Goal: Information Seeking & Learning: Check status

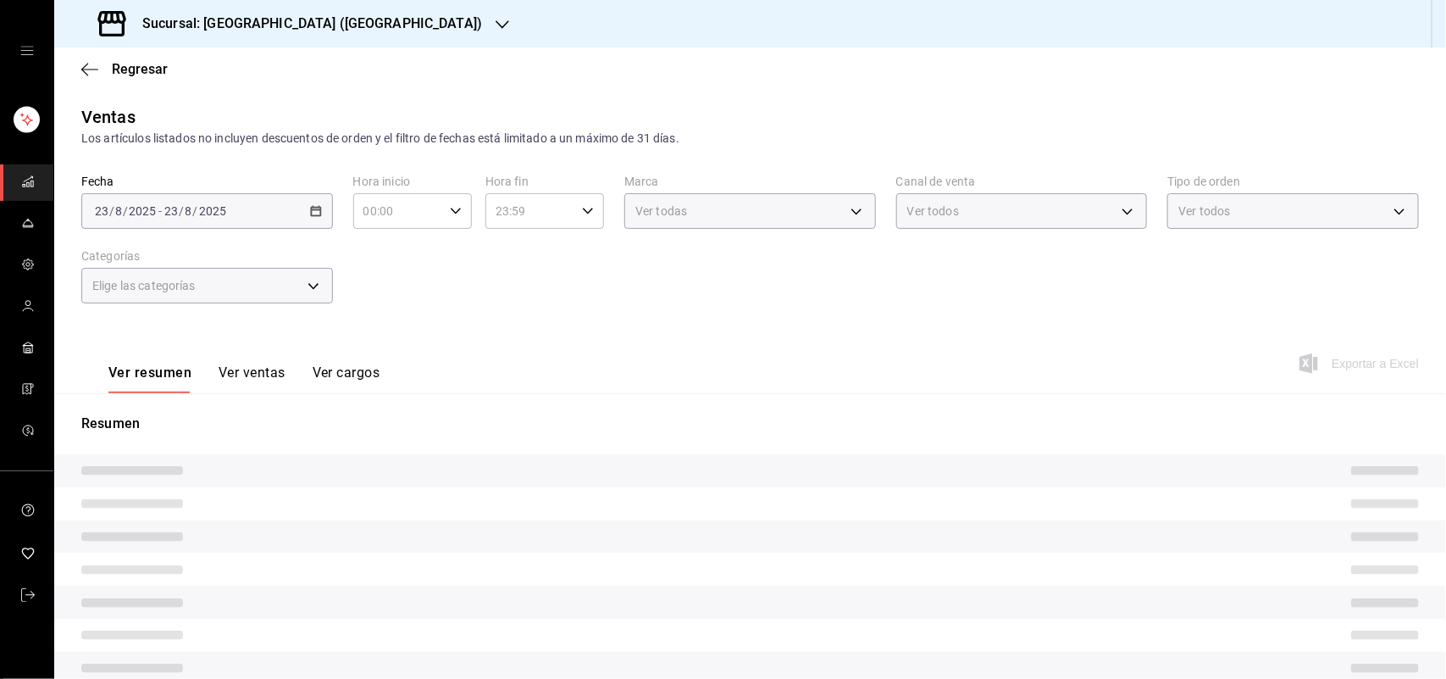
type input "ad5c7ce8-09c3-4353-8fa5-0bd3f2c3ed7d"
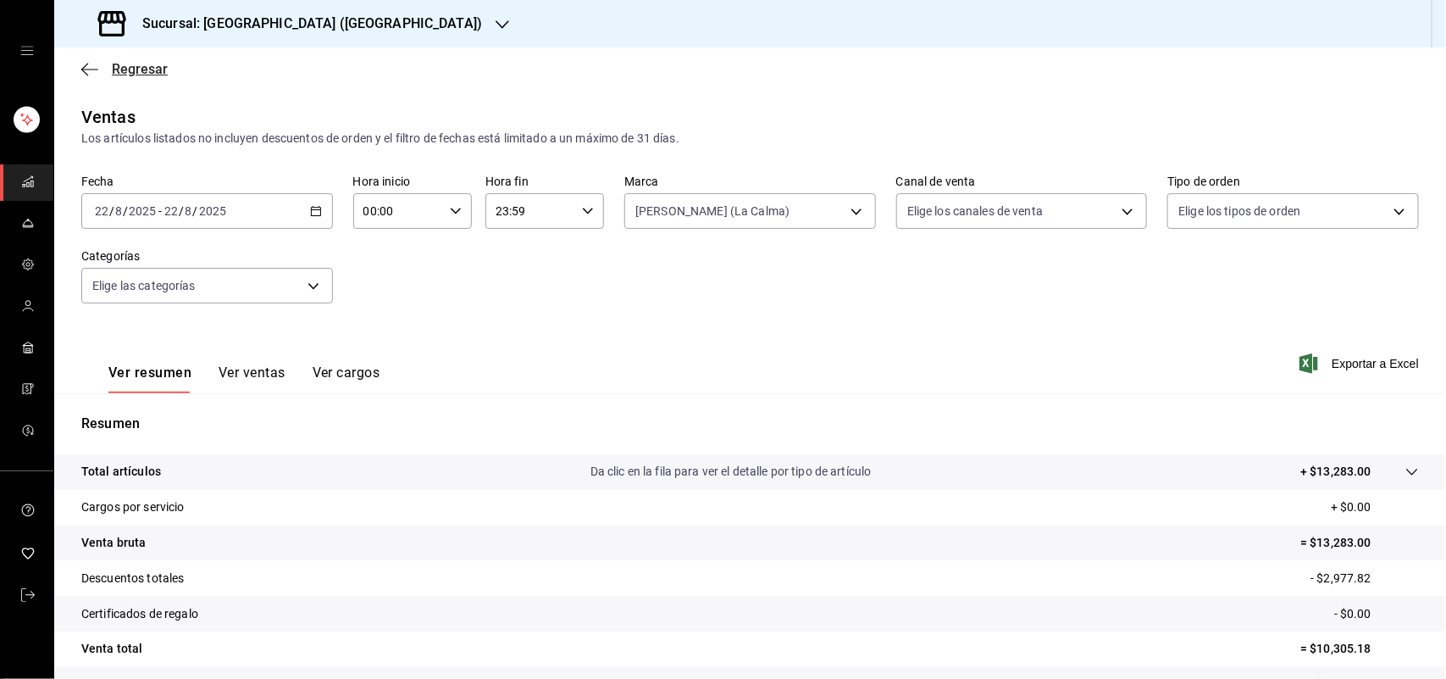
click at [129, 58] on div "Regresar" at bounding box center [750, 68] width 1392 height 43
click at [133, 62] on span "Regresar" at bounding box center [140, 69] width 56 height 16
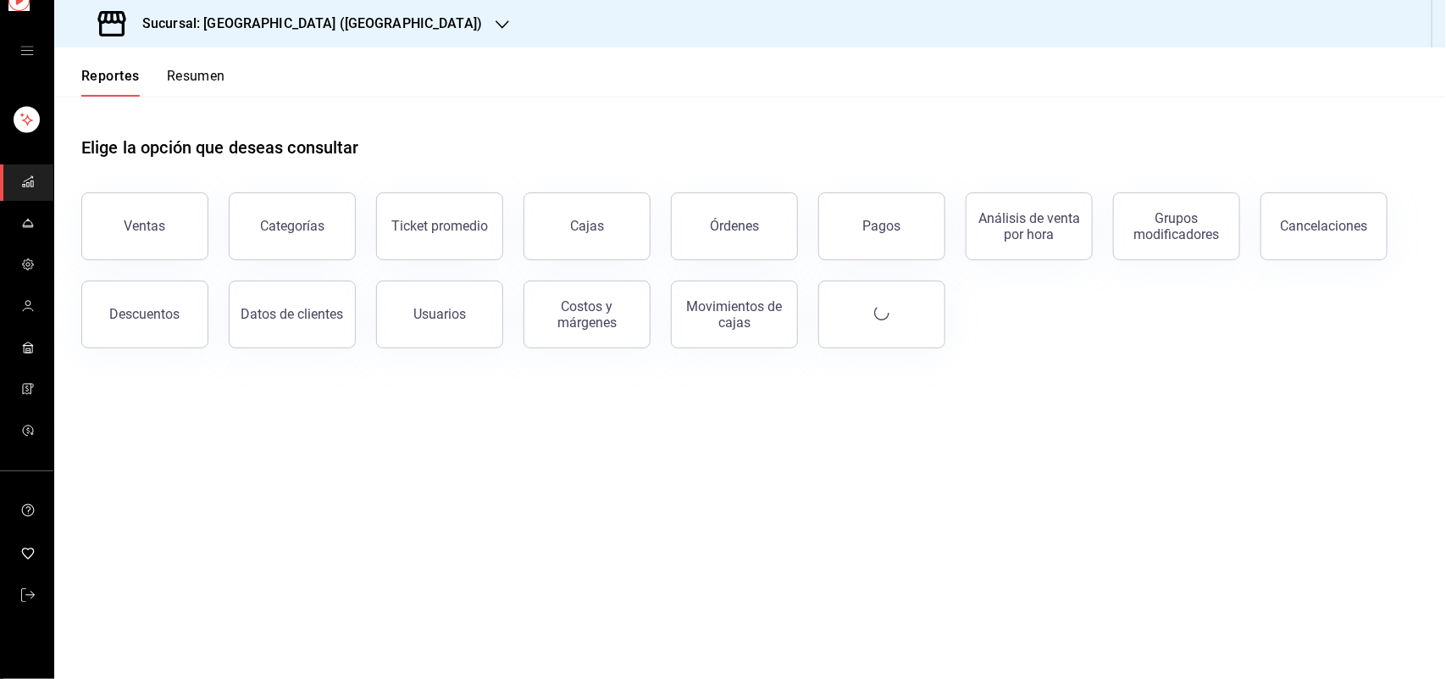
click at [136, 69] on button "Reportes" at bounding box center [110, 82] width 58 height 29
click at [720, 324] on div "Movimientos de cajas" at bounding box center [734, 314] width 105 height 32
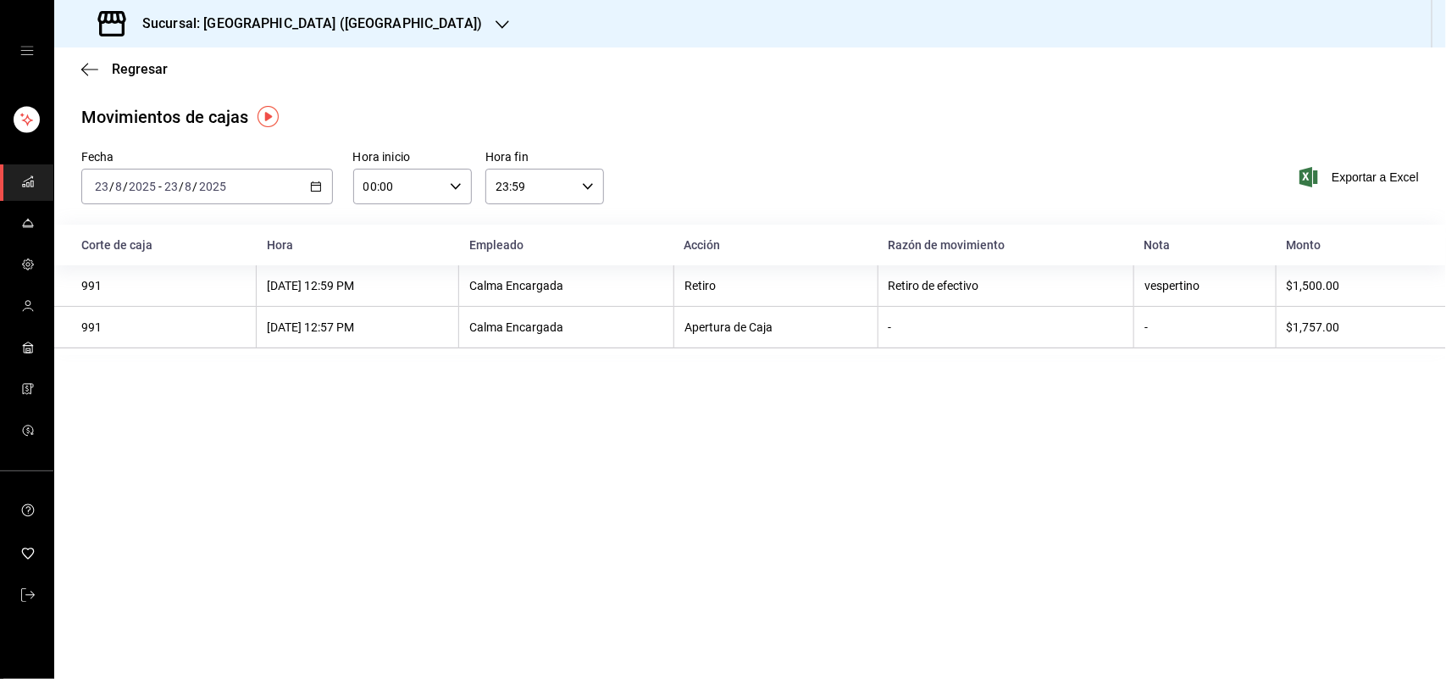
click at [316, 184] on icon "button" at bounding box center [316, 186] width 12 height 12
click at [180, 280] on span "Ayer" at bounding box center [161, 276] width 131 height 18
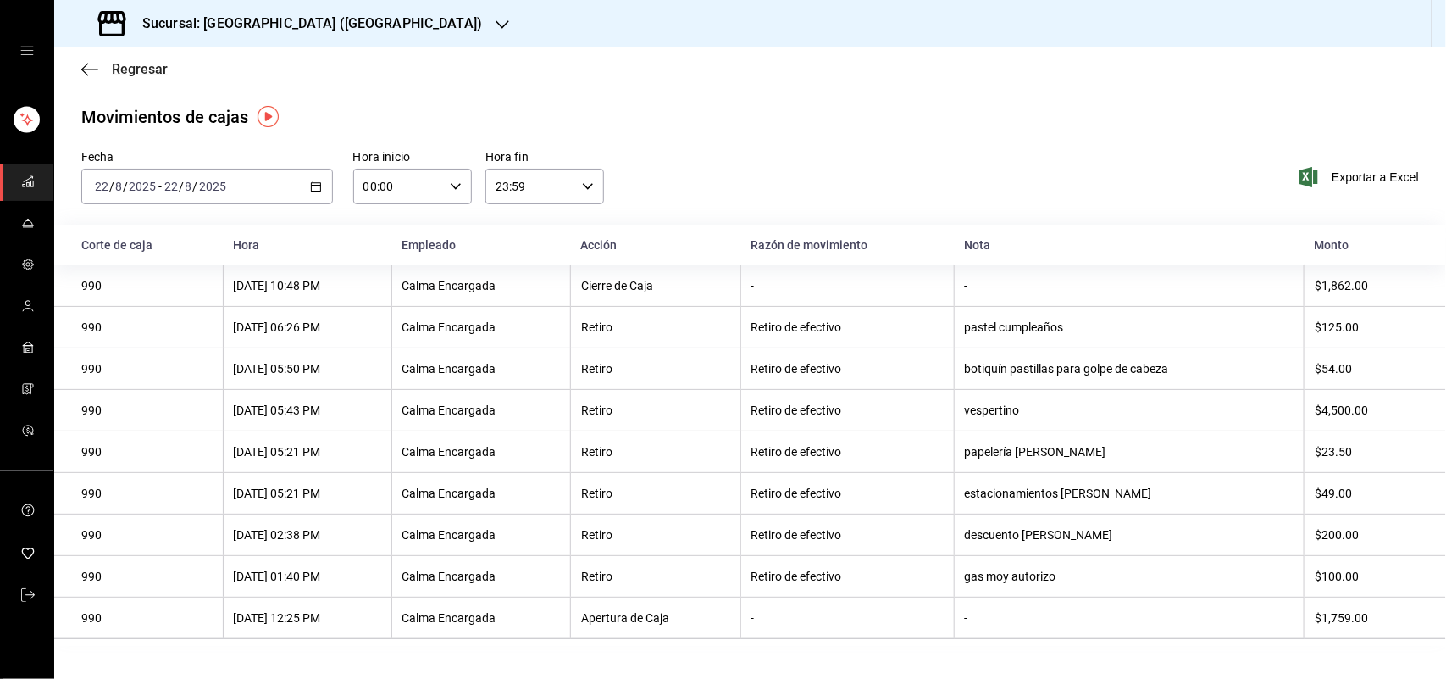
click at [153, 70] on span "Regresar" at bounding box center [140, 69] width 56 height 16
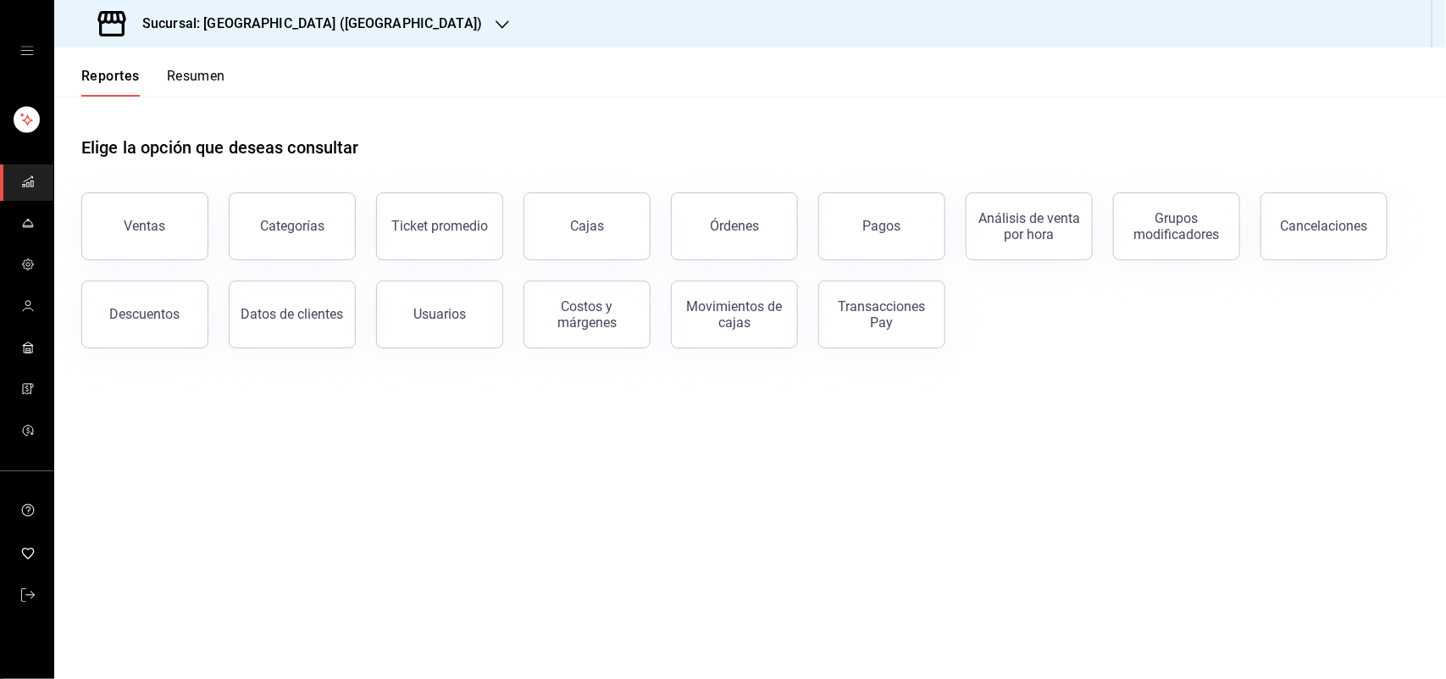
click at [188, 69] on button "Resumen" at bounding box center [196, 82] width 58 height 29
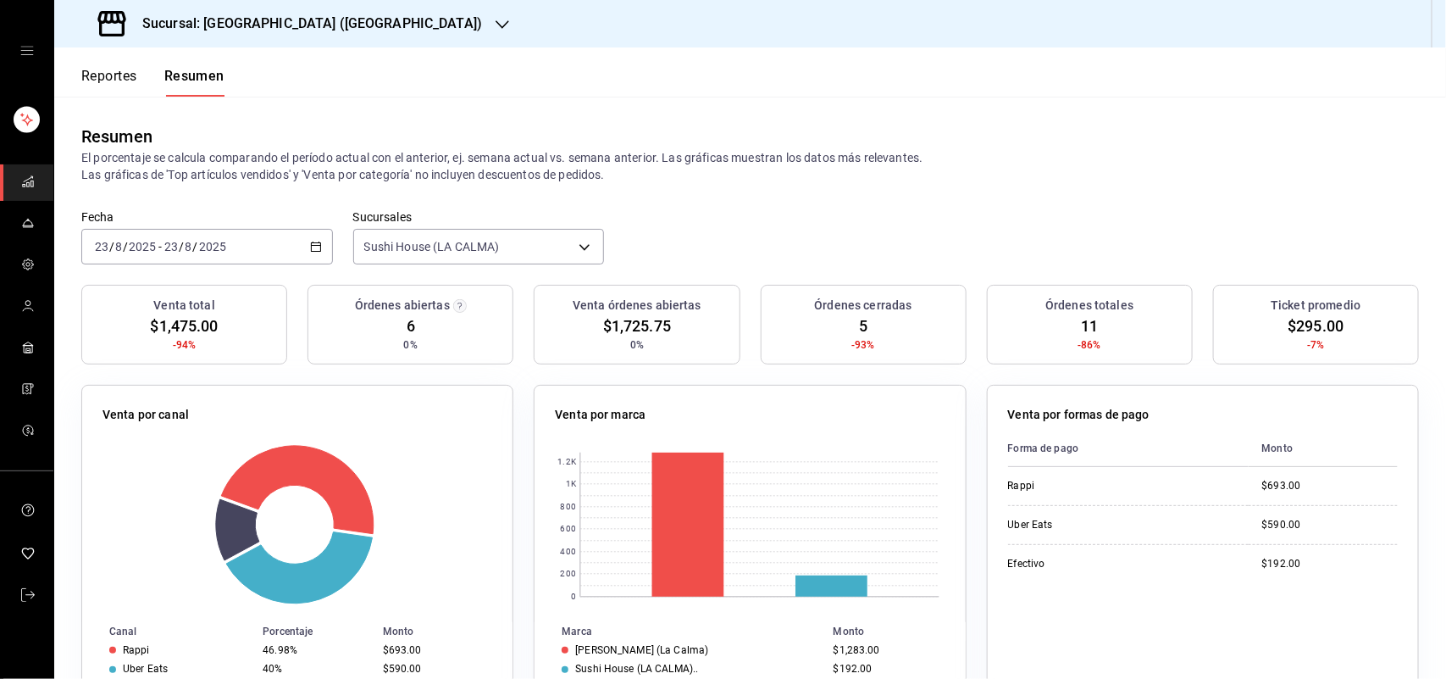
click at [127, 76] on button "Reportes" at bounding box center [109, 82] width 56 height 29
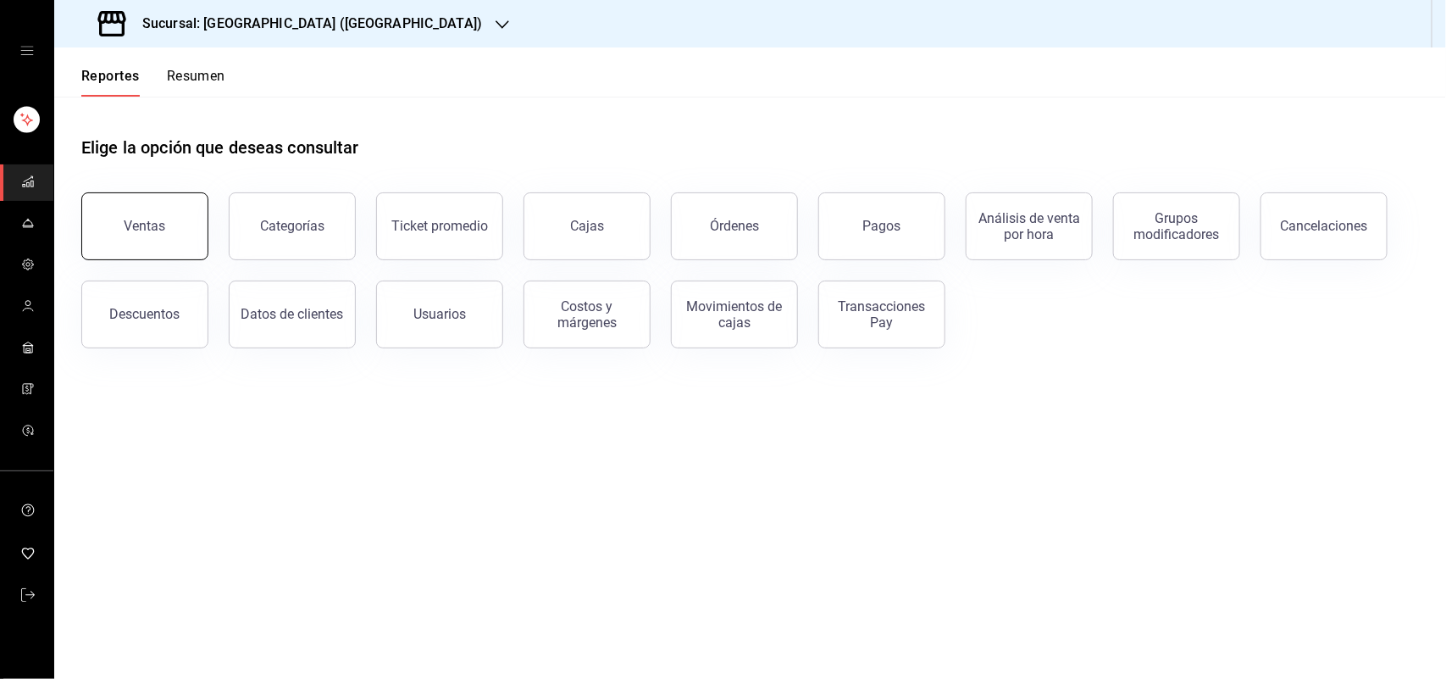
click at [157, 230] on div "Ventas" at bounding box center [146, 226] width 42 height 16
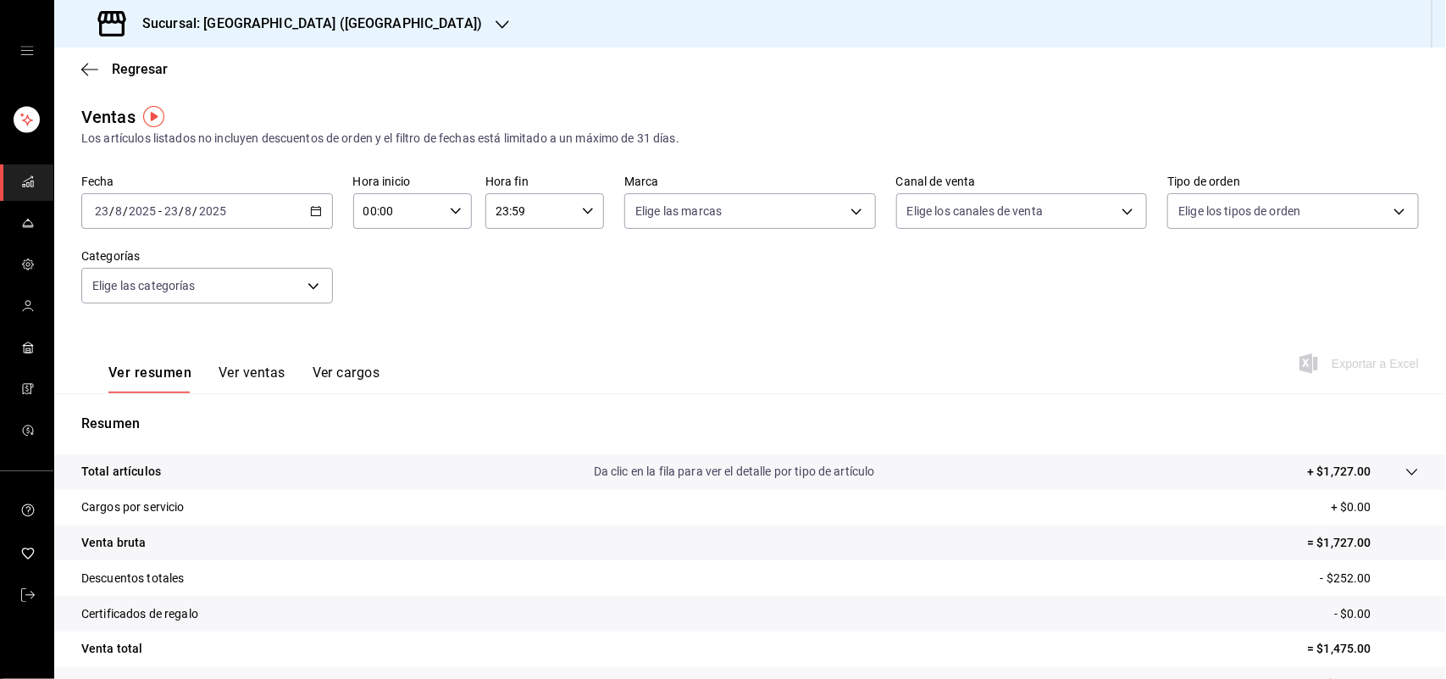
click at [319, 208] on div "[DATE] [DATE] - [DATE] [DATE]" at bounding box center [207, 211] width 252 height 36
click at [313, 208] on icon "button" at bounding box center [316, 211] width 12 height 12
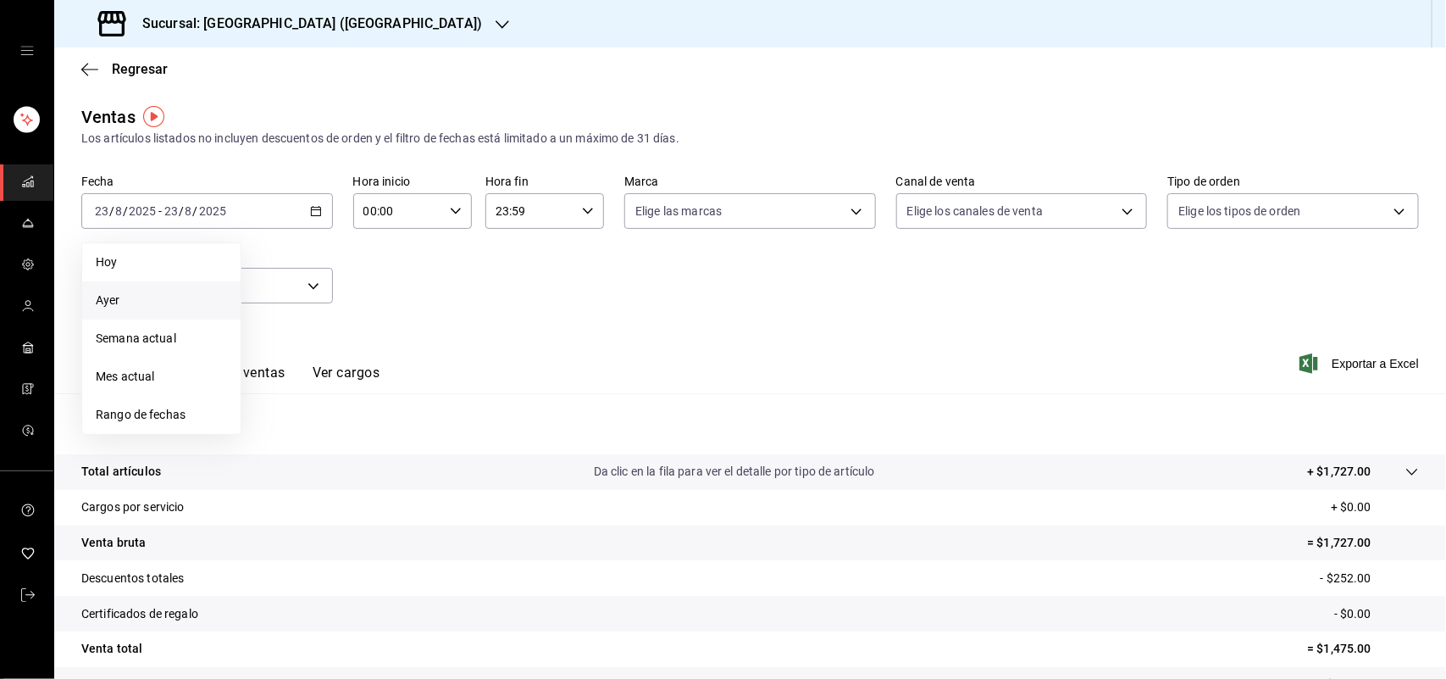
click at [148, 311] on li "Ayer" at bounding box center [161, 300] width 158 height 38
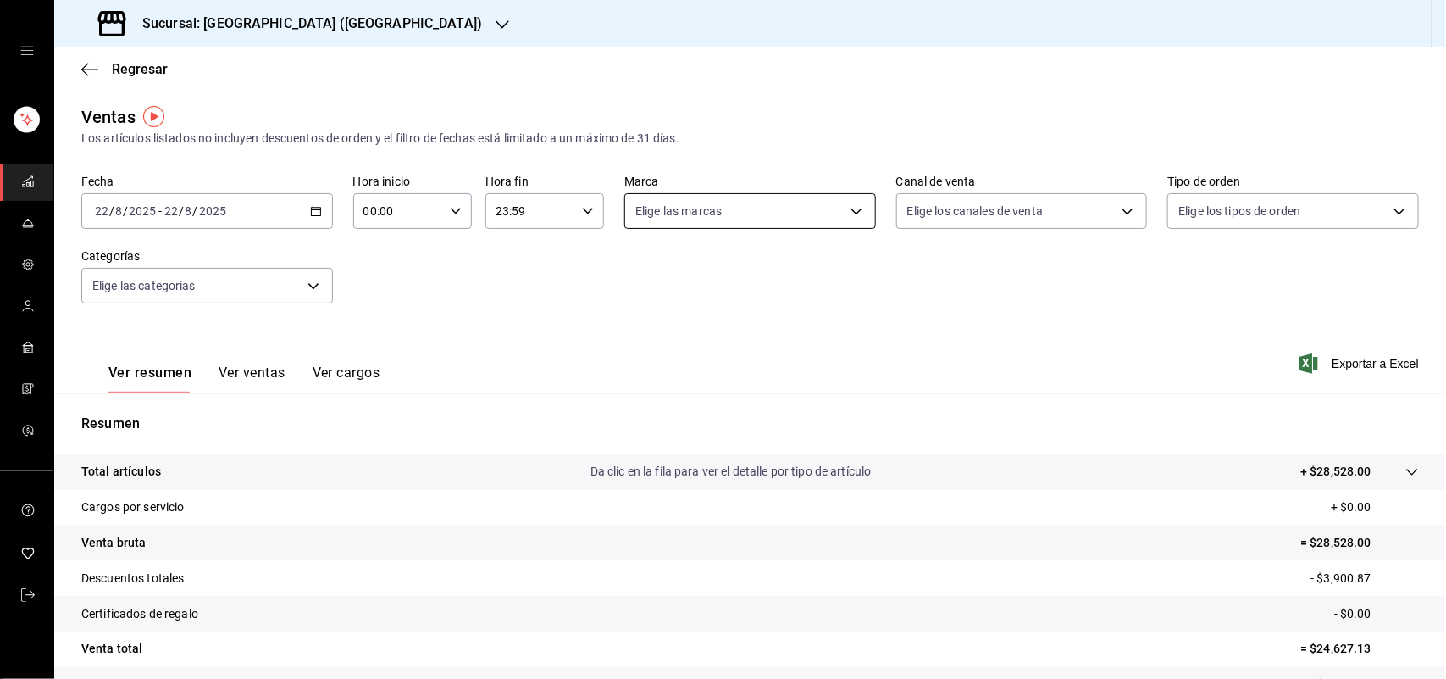
click at [835, 203] on body "Sucursal: Sushi House (LA CALMA) Regresar Ventas Los artículos listados no incl…" at bounding box center [723, 339] width 1446 height 679
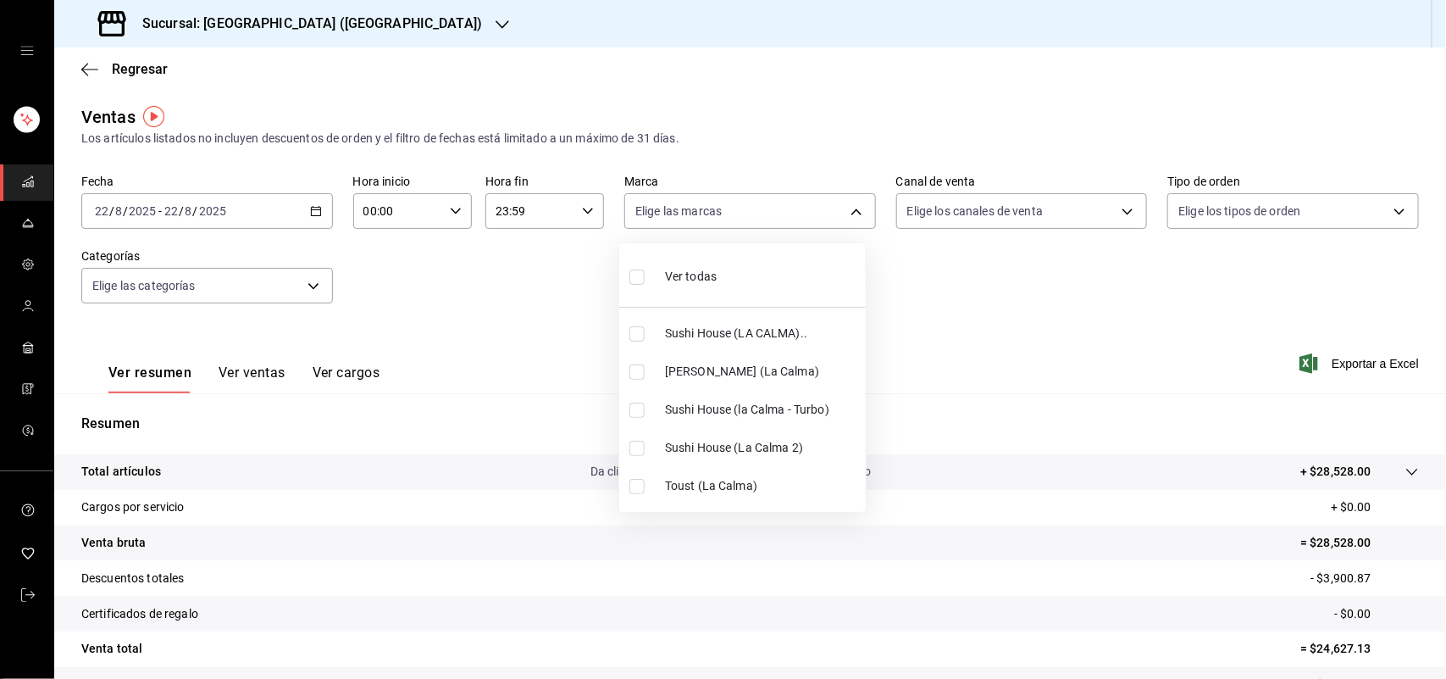
click at [637, 333] on input "checkbox" at bounding box center [637, 333] width 15 height 15
checkbox input "true"
type input "307f2552-bed5-4451-a1d4-9a3d8e6b1418"
click at [1117, 216] on div at bounding box center [723, 339] width 1446 height 679
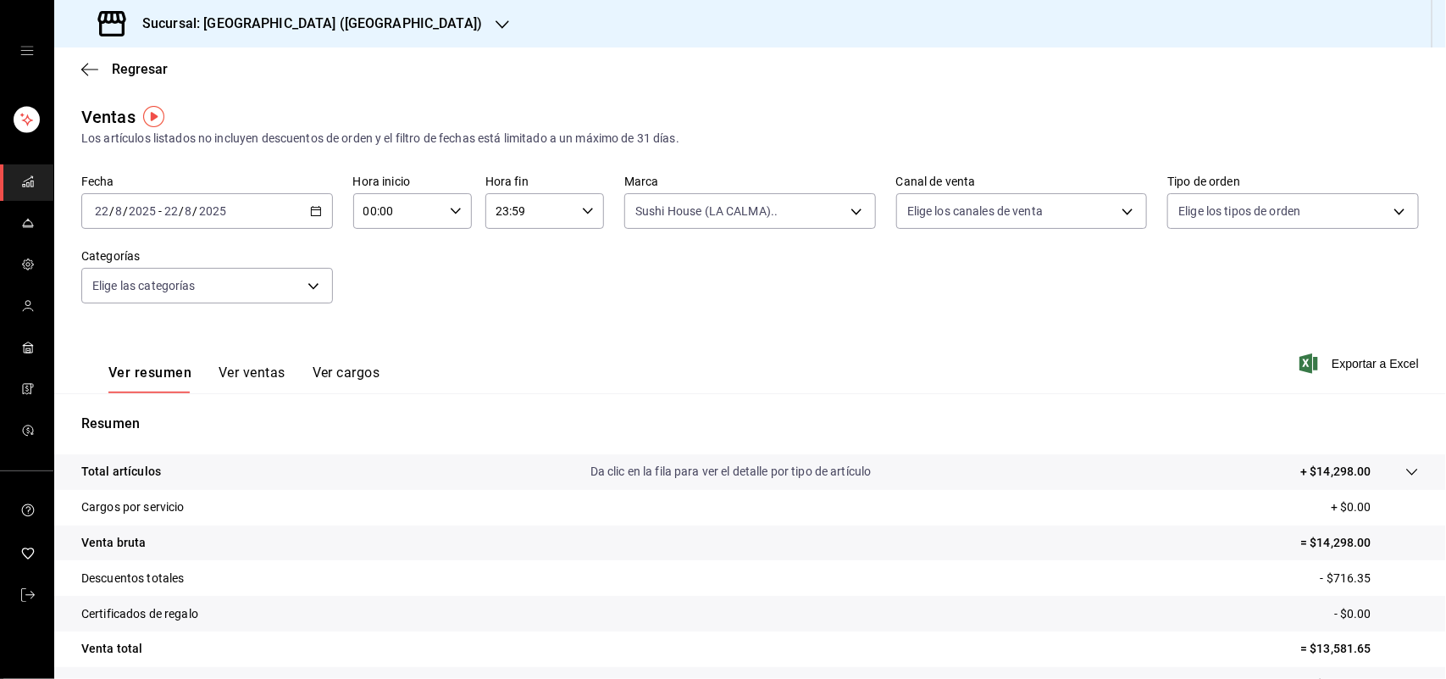
click at [1117, 216] on div "Ver todas Sushi House (LA CALMA).. Genki Poke ([GEOGRAPHIC_DATA]) [GEOGRAPHIC_D…" at bounding box center [723, 339] width 1446 height 679
click at [1117, 216] on body "Sucursal: Sushi House (LA CALMA) Regresar Ventas Los artículos listados no incl…" at bounding box center [723, 339] width 1446 height 679
click at [912, 408] on input "checkbox" at bounding box center [905, 409] width 15 height 15
checkbox input "true"
type input "RAPPI"
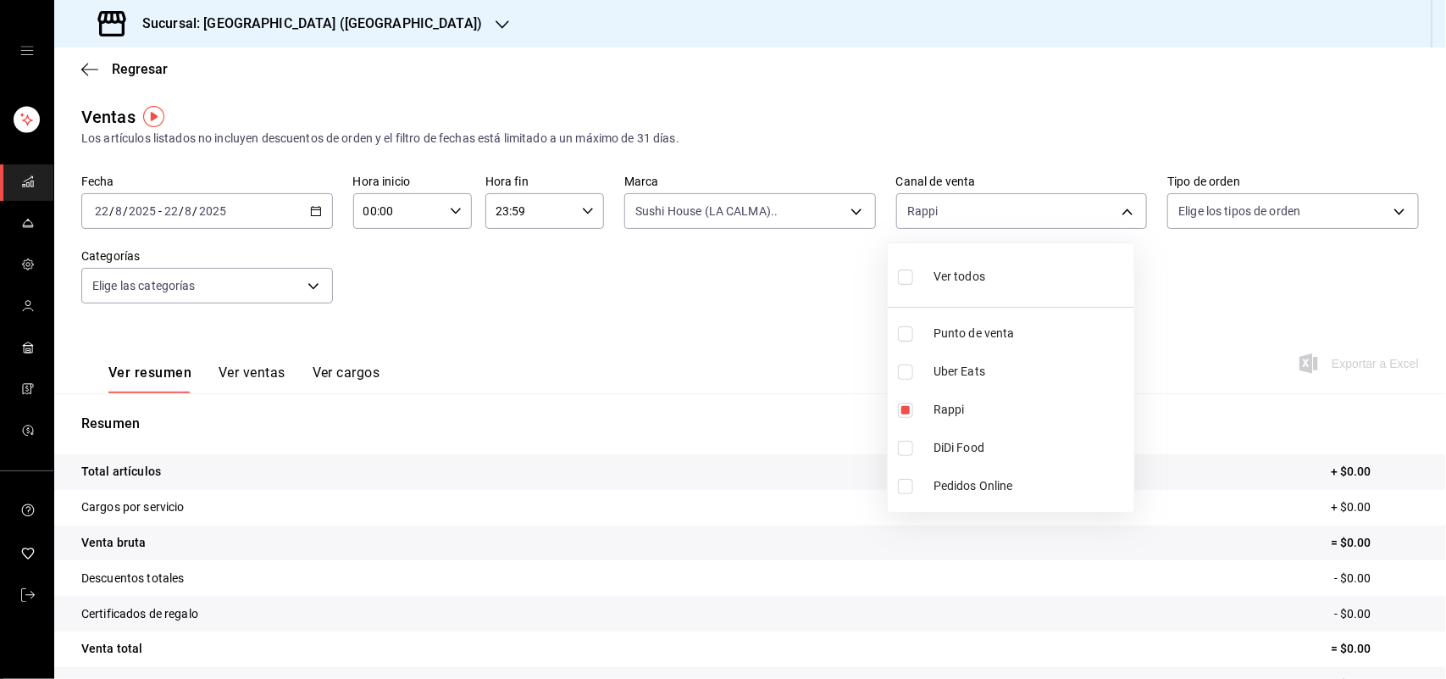
click at [845, 214] on div at bounding box center [723, 339] width 1446 height 679
click at [845, 214] on div "Ver todos Punto de venta Uber Eats Rappi DiDi Food Pedidos Online" at bounding box center [723, 339] width 1446 height 679
click at [845, 214] on body "Sucursal: Sushi House (LA CALMA) Regresar Ventas Los artículos listados no incl…" at bounding box center [723, 339] width 1446 height 679
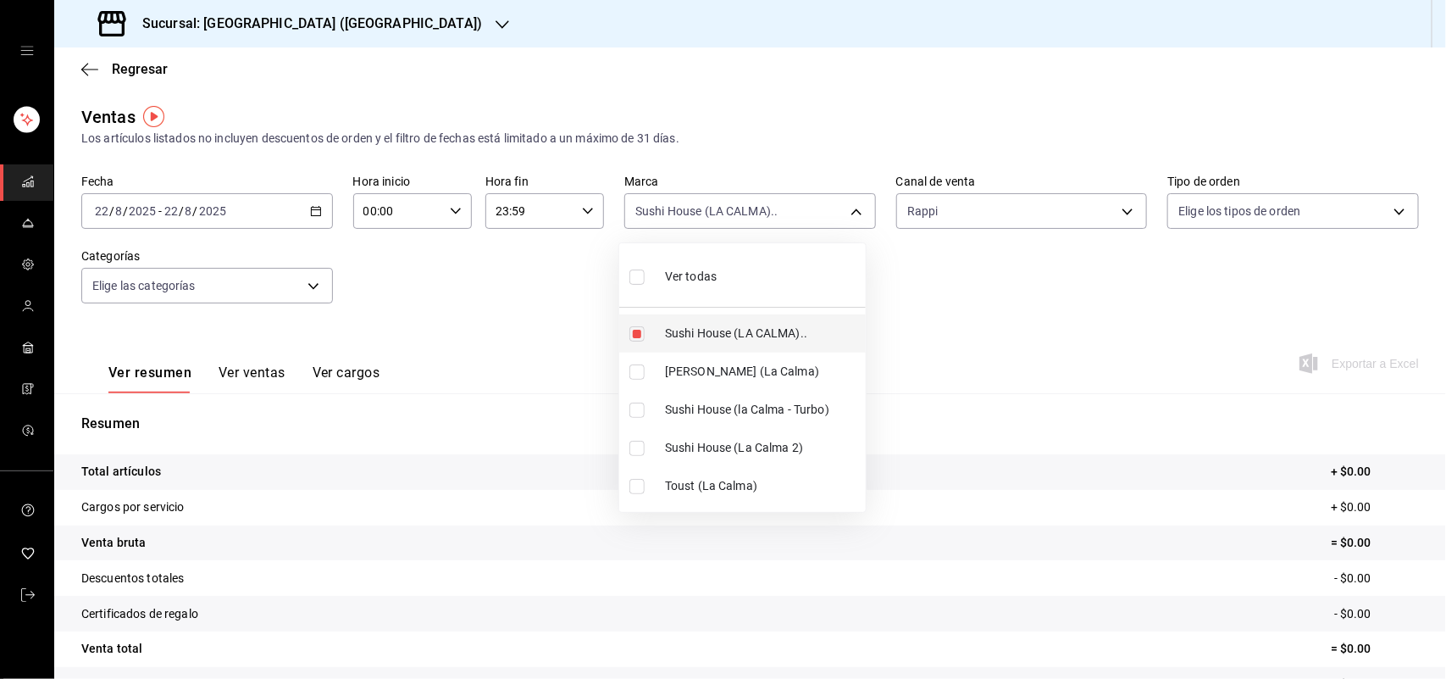
click at [636, 335] on input "checkbox" at bounding box center [637, 333] width 15 height 15
checkbox input "false"
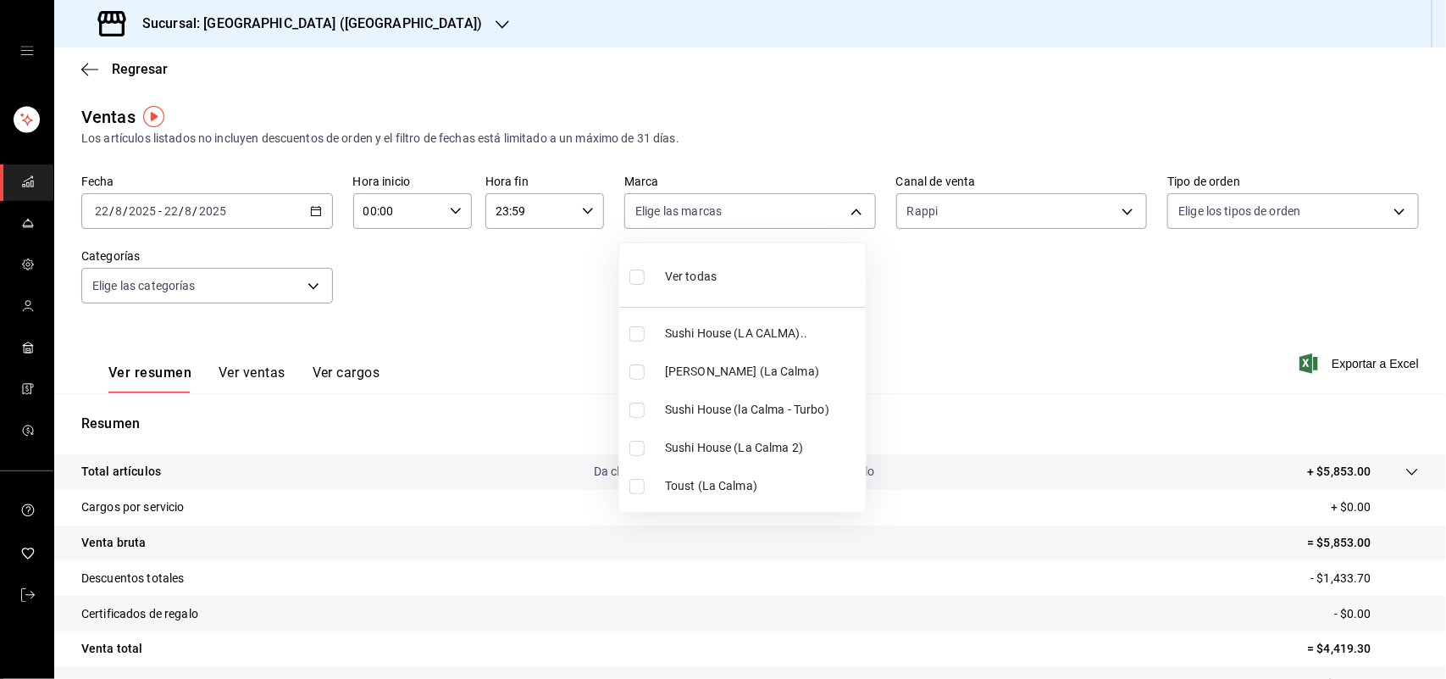
click at [644, 424] on li "Sushi House (la Calma - Turbo)" at bounding box center [742, 410] width 247 height 38
type input "8d0dddf4-cc55-4964-ab1c-2b5841a14462"
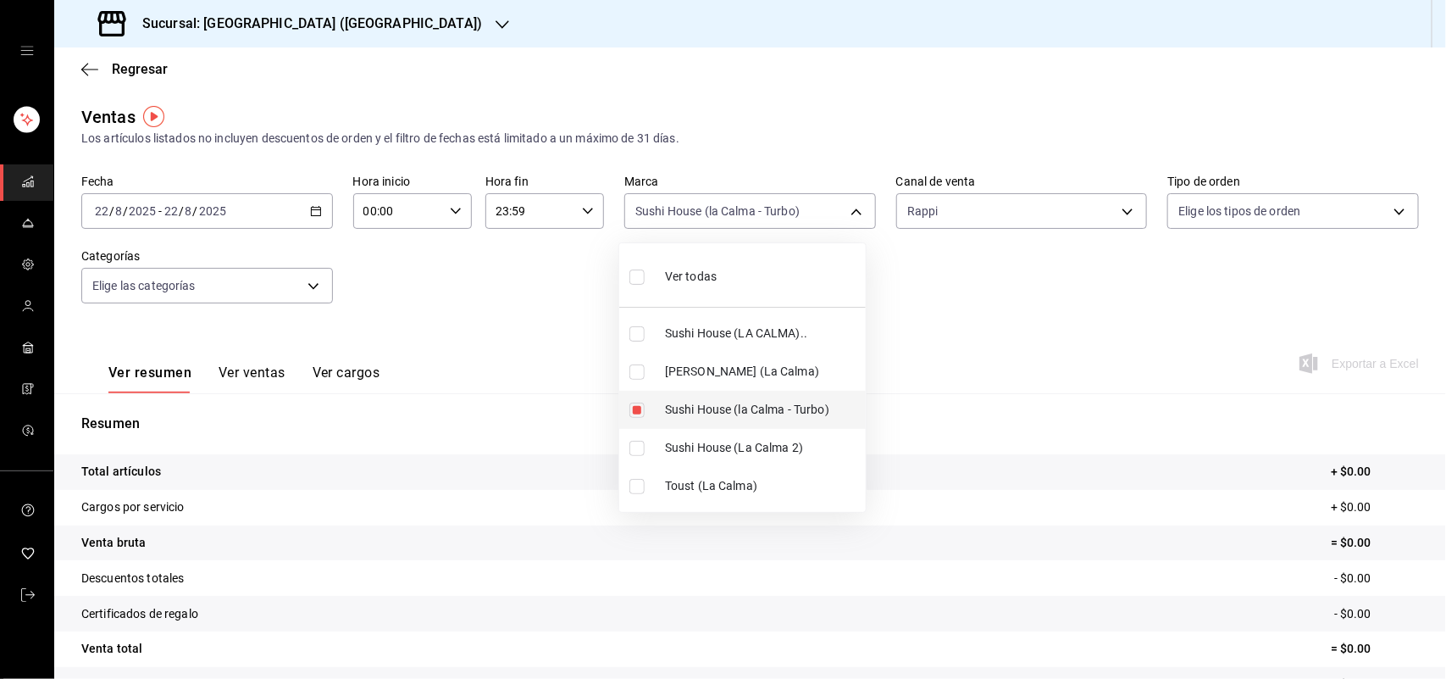
click at [641, 415] on input "checkbox" at bounding box center [637, 409] width 15 height 15
checkbox input "false"
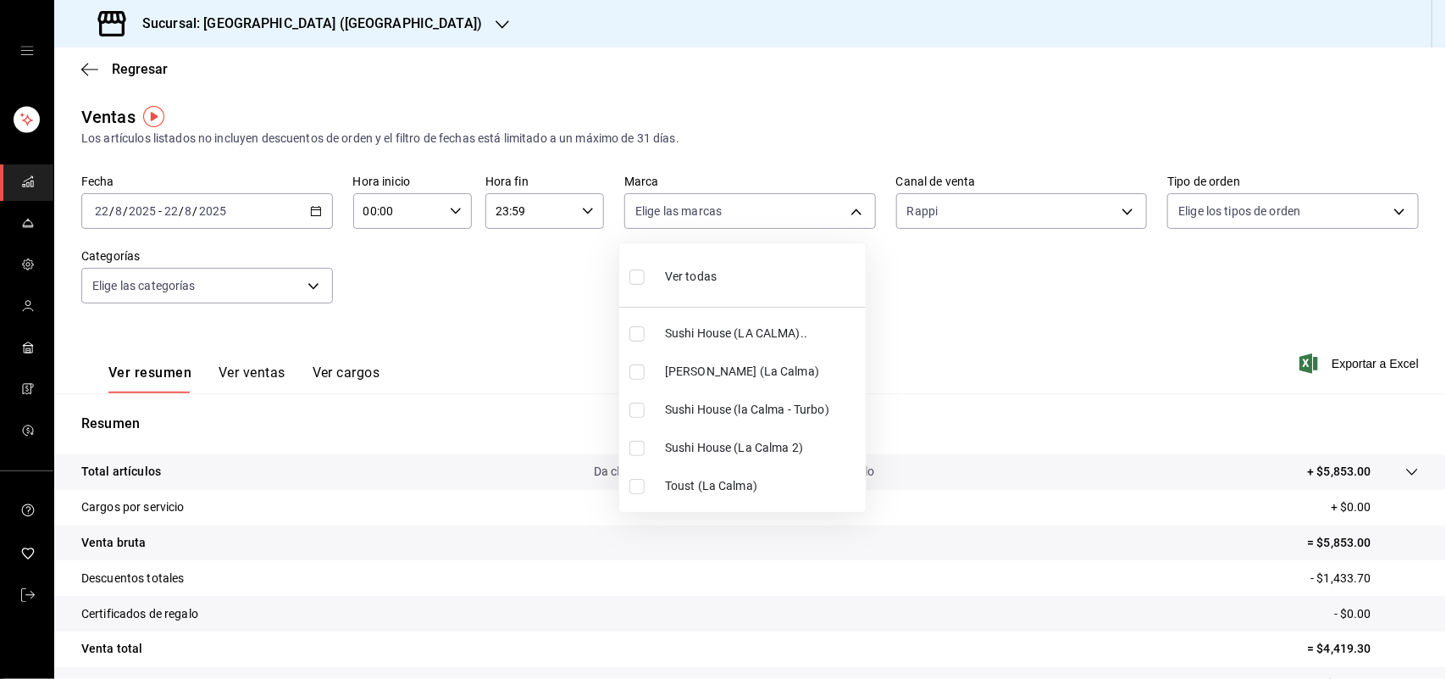
click at [637, 438] on li "Sushi House (La Calma 2)" at bounding box center [742, 448] width 247 height 38
type input "370d3383-42ab-44c7-9136-c83d53f09056"
click at [635, 449] on input "checkbox" at bounding box center [637, 448] width 15 height 15
checkbox input "false"
click at [635, 340] on input "checkbox" at bounding box center [637, 333] width 15 height 15
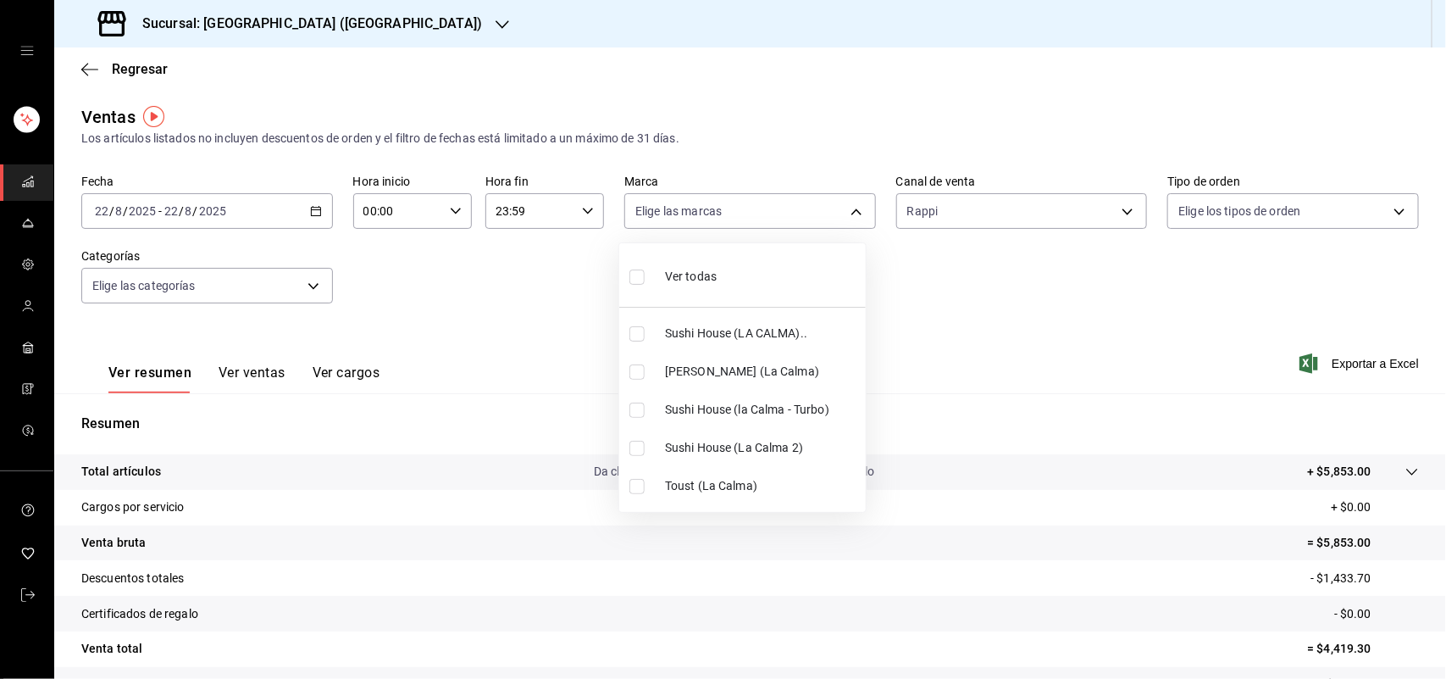
checkbox input "true"
type input "307f2552-bed5-4451-a1d4-9a3d8e6b1418"
click at [1118, 209] on div at bounding box center [723, 339] width 1446 height 679
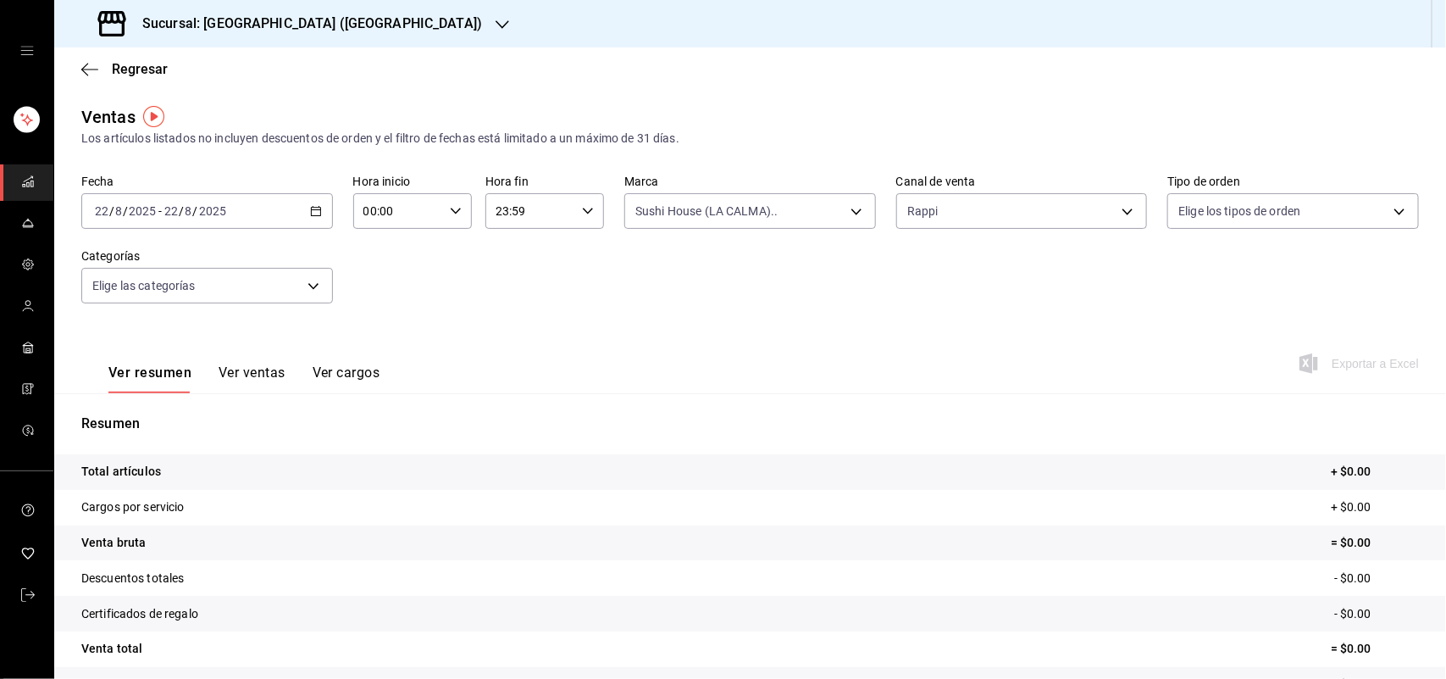
click at [1115, 210] on div "Ver todas Sushi House (LA CALMA).. Genki Poke ([GEOGRAPHIC_DATA]) [GEOGRAPHIC_D…" at bounding box center [723, 339] width 1446 height 679
click at [1115, 210] on body "Sucursal: Sushi House (LA CALMA) Regresar Ventas Los artículos listados no incl…" at bounding box center [723, 339] width 1446 height 679
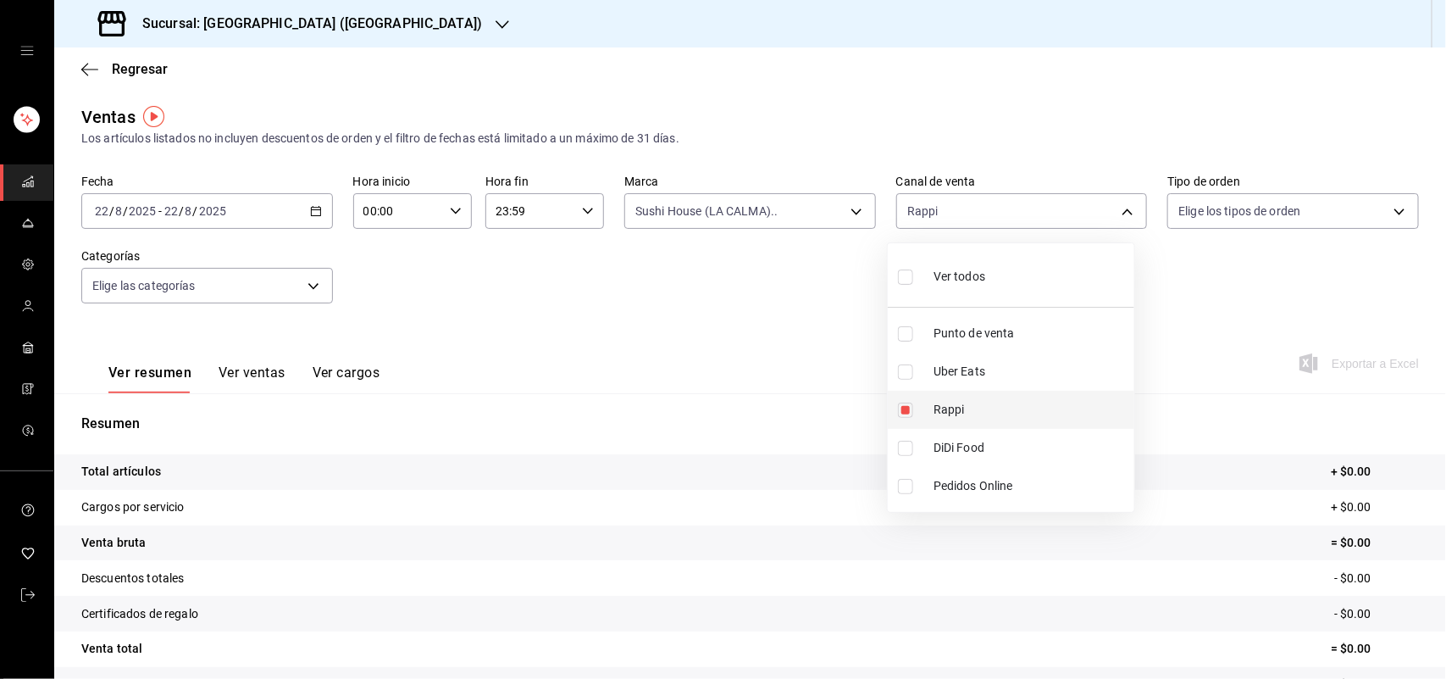
click at [903, 408] on input "checkbox" at bounding box center [905, 409] width 15 height 15
checkbox input "false"
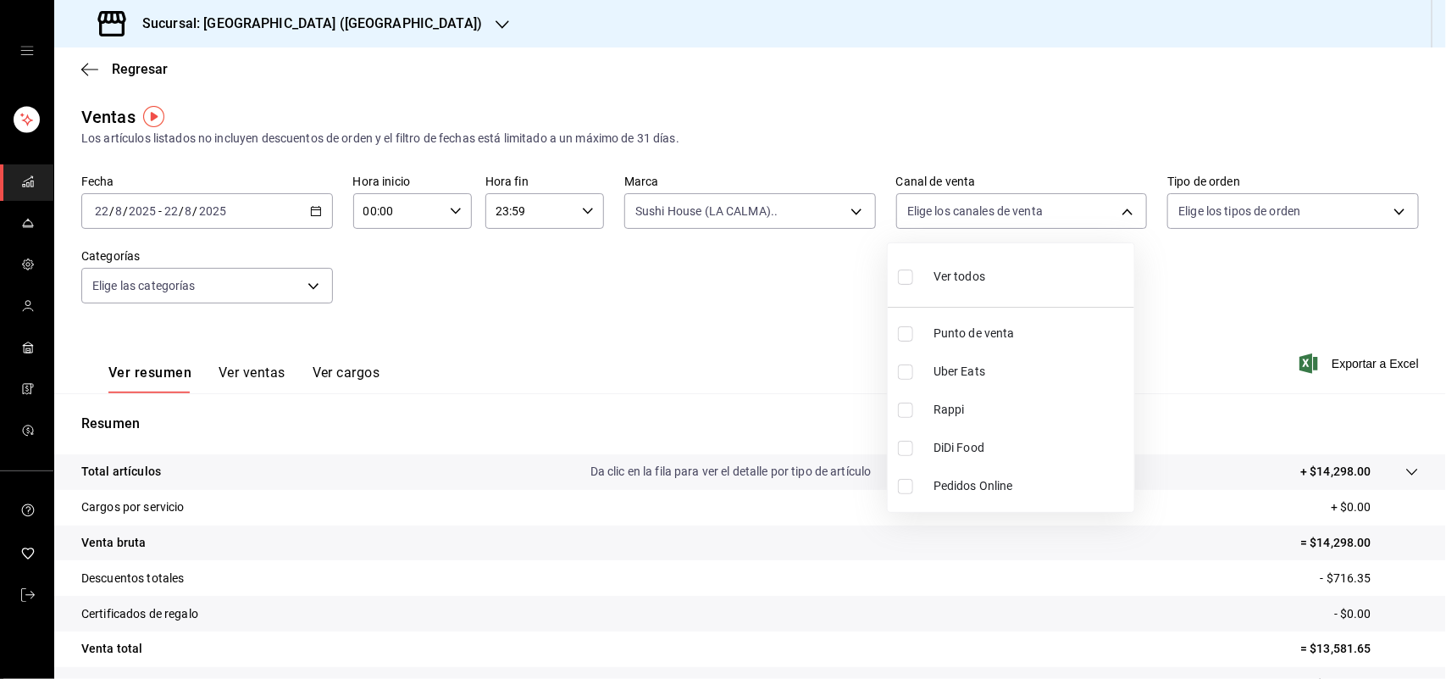
click at [902, 450] on input "checkbox" at bounding box center [905, 448] width 15 height 15
checkbox input "true"
type input "DIDI_FOOD"
click at [902, 450] on input "checkbox" at bounding box center [905, 448] width 15 height 15
checkbox input "false"
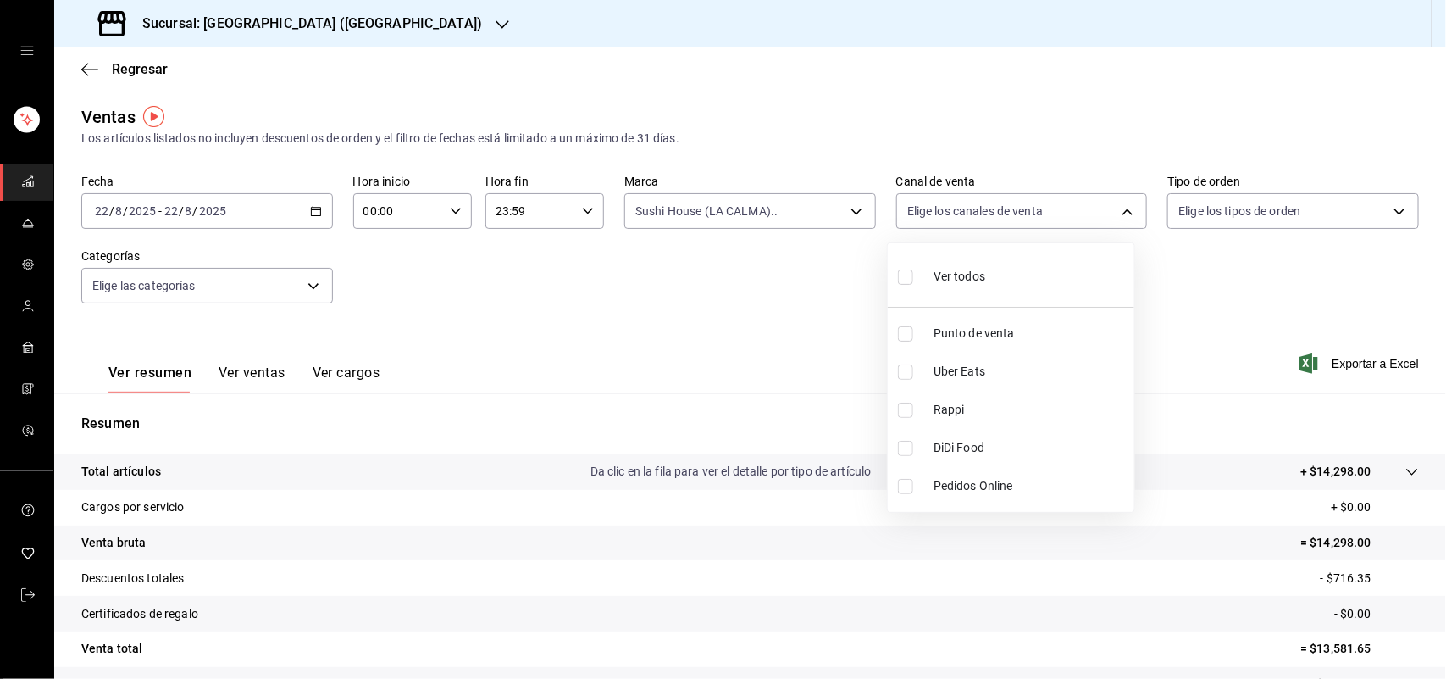
click at [903, 378] on input "checkbox" at bounding box center [905, 371] width 15 height 15
checkbox input "true"
type input "UBER_EATS"
click at [911, 374] on input "checkbox" at bounding box center [905, 371] width 15 height 15
checkbox input "false"
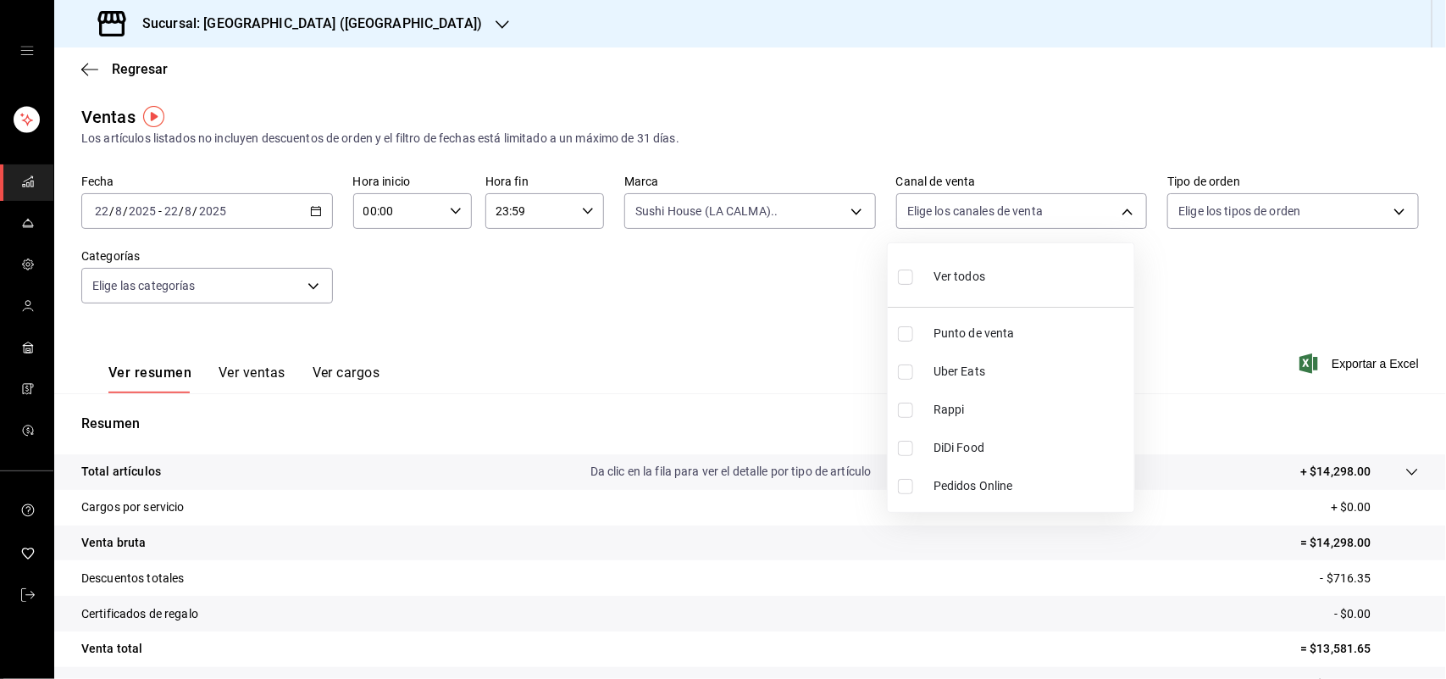
click at [847, 213] on div at bounding box center [723, 339] width 1446 height 679
click at [847, 213] on div "Ver todos Punto de venta Uber Eats Rappi DiDi Food Pedidos Online" at bounding box center [723, 339] width 1446 height 679
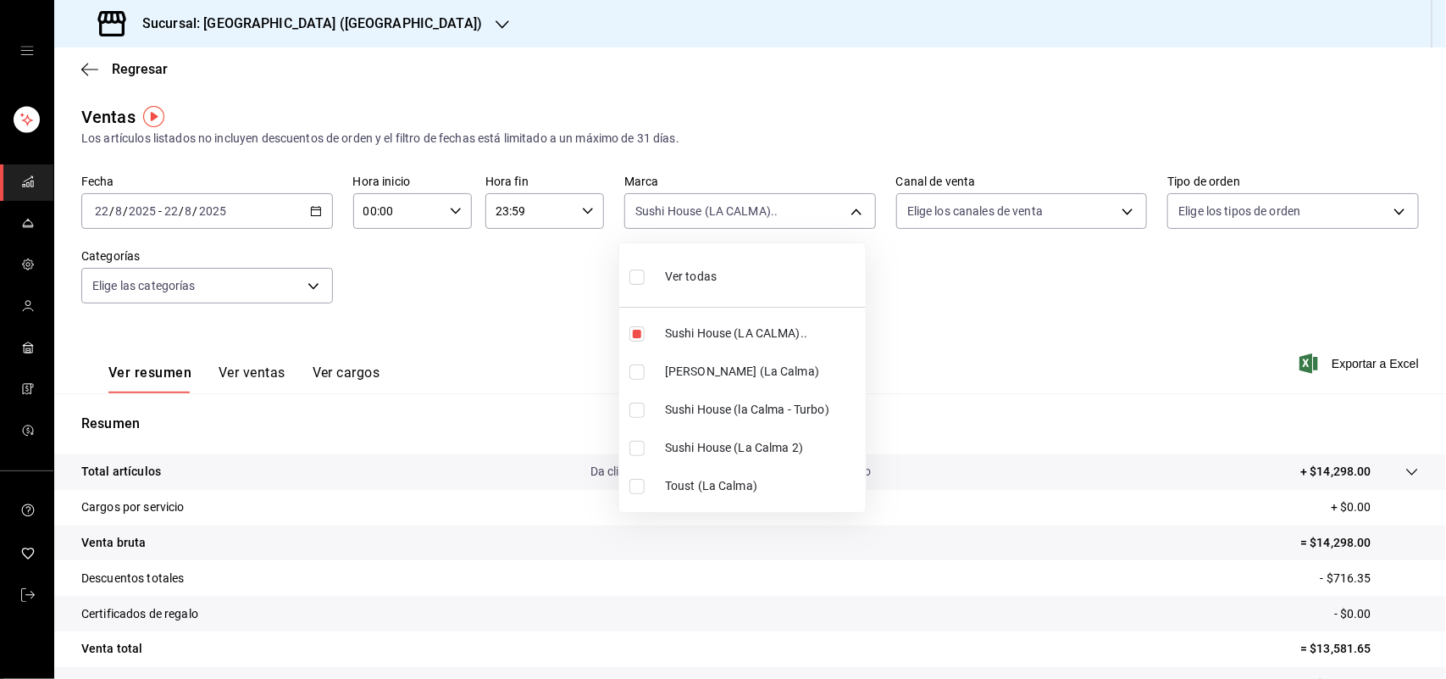
click at [847, 213] on body "Sucursal: Sushi House (LA CALMA) Regresar Ventas Los artículos listados no incl…" at bounding box center [723, 339] width 1446 height 679
click at [634, 335] on input "checkbox" at bounding box center [637, 333] width 15 height 15
checkbox input "false"
click at [634, 374] on input "checkbox" at bounding box center [637, 371] width 15 height 15
checkbox input "true"
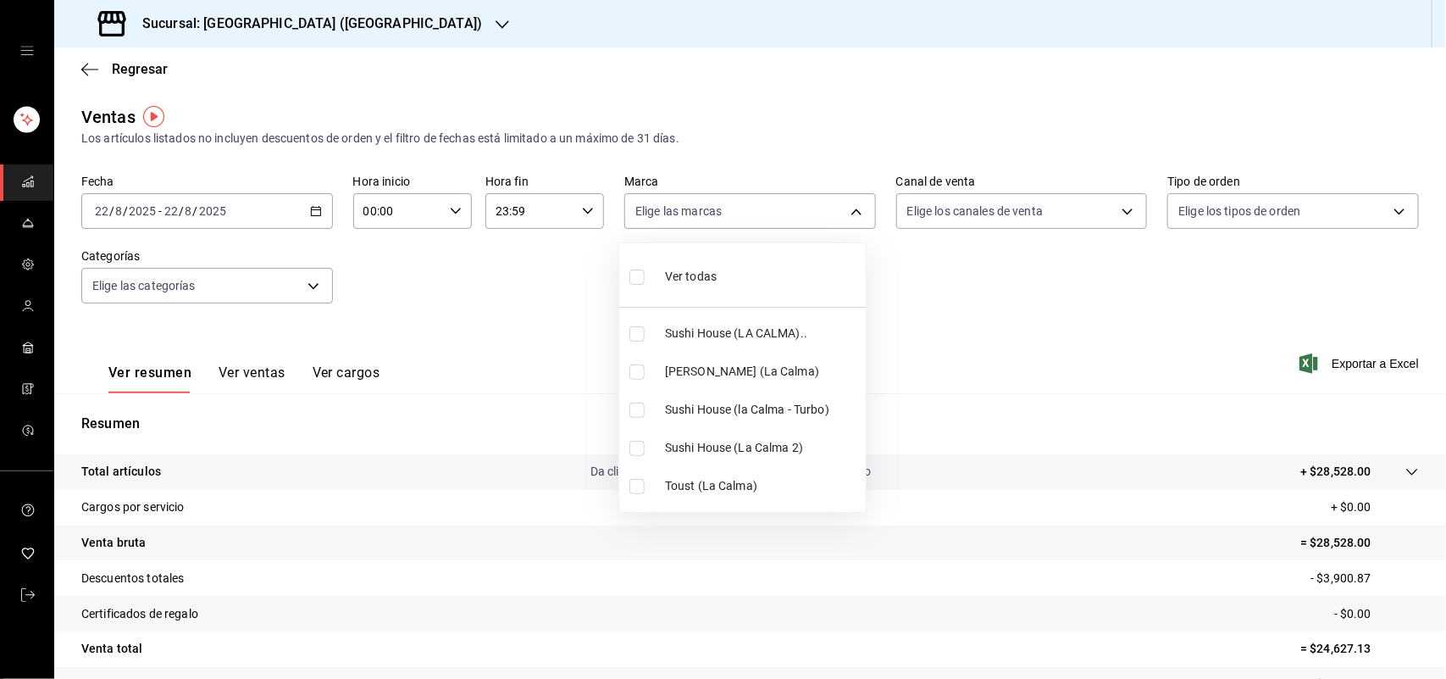
type input "ad5c7ce8-09c3-4353-8fa5-0bd3f2c3ed7d"
click at [1121, 217] on div at bounding box center [723, 339] width 1446 height 679
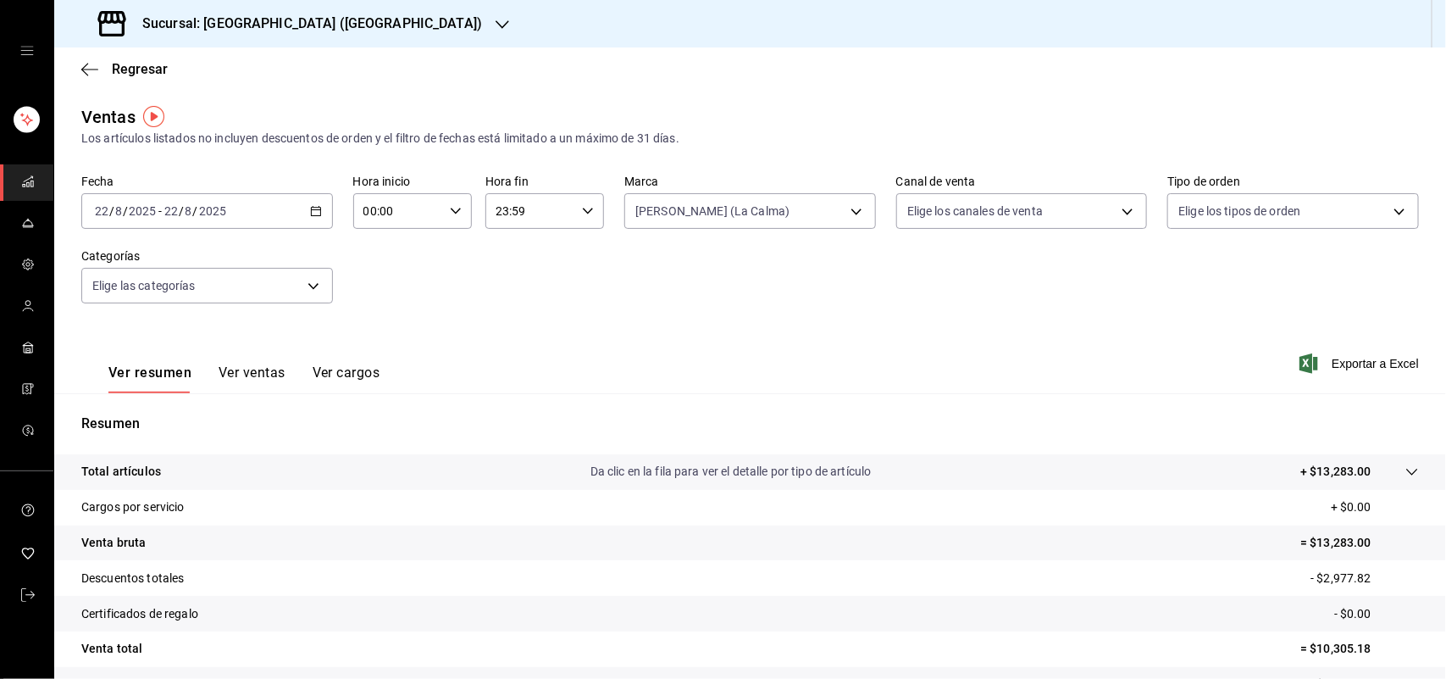
click at [1121, 217] on div "Ver todas Sushi House (LA CALMA).. Genki Poke ([GEOGRAPHIC_DATA]) [GEOGRAPHIC_D…" at bounding box center [723, 339] width 1446 height 679
click at [1121, 217] on body "Sucursal: Sushi House (LA CALMA) Regresar Ventas Los artículos listados no incl…" at bounding box center [723, 339] width 1446 height 679
click at [902, 411] on input "checkbox" at bounding box center [905, 409] width 15 height 15
checkbox input "true"
type input "RAPPI"
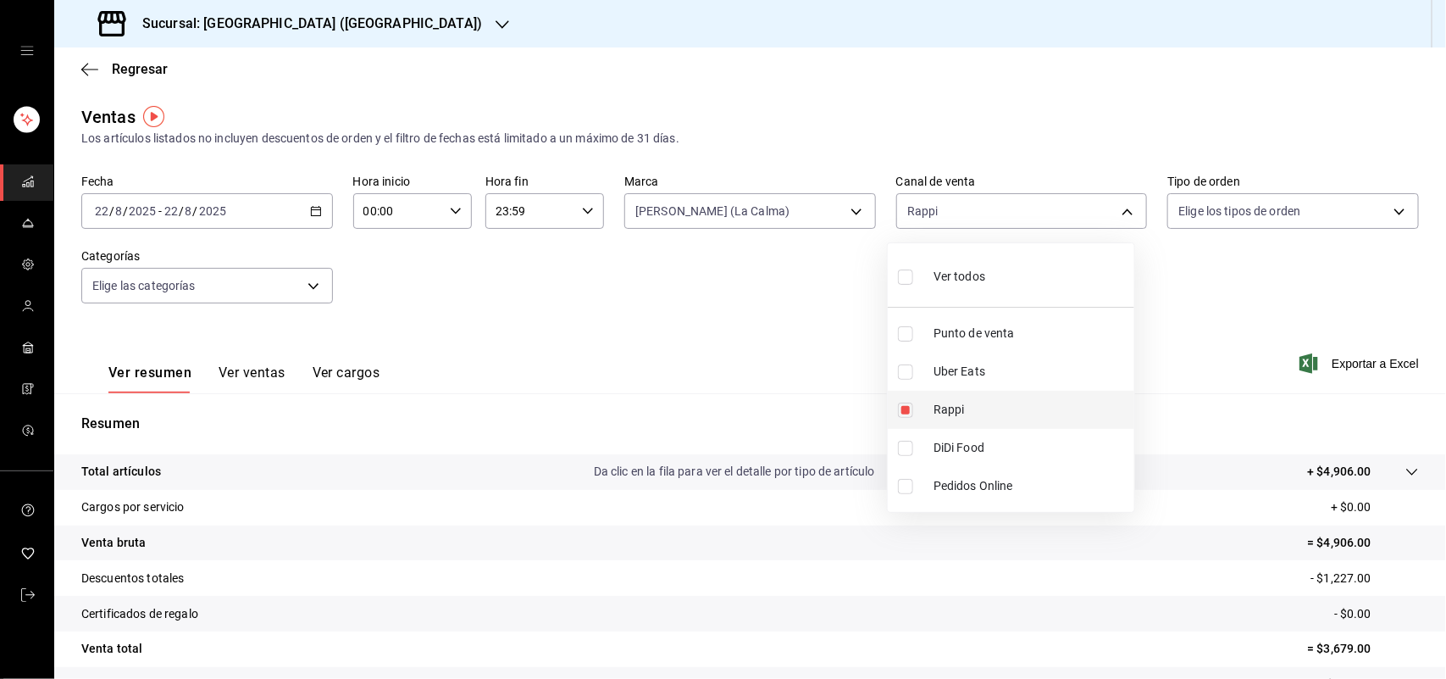
click at [908, 408] on input "checkbox" at bounding box center [905, 409] width 15 height 15
checkbox input "false"
click at [899, 456] on li "DiDi Food" at bounding box center [1011, 448] width 247 height 38
type input "DIDI_FOOD"
click at [909, 445] on input "checkbox" at bounding box center [905, 448] width 15 height 15
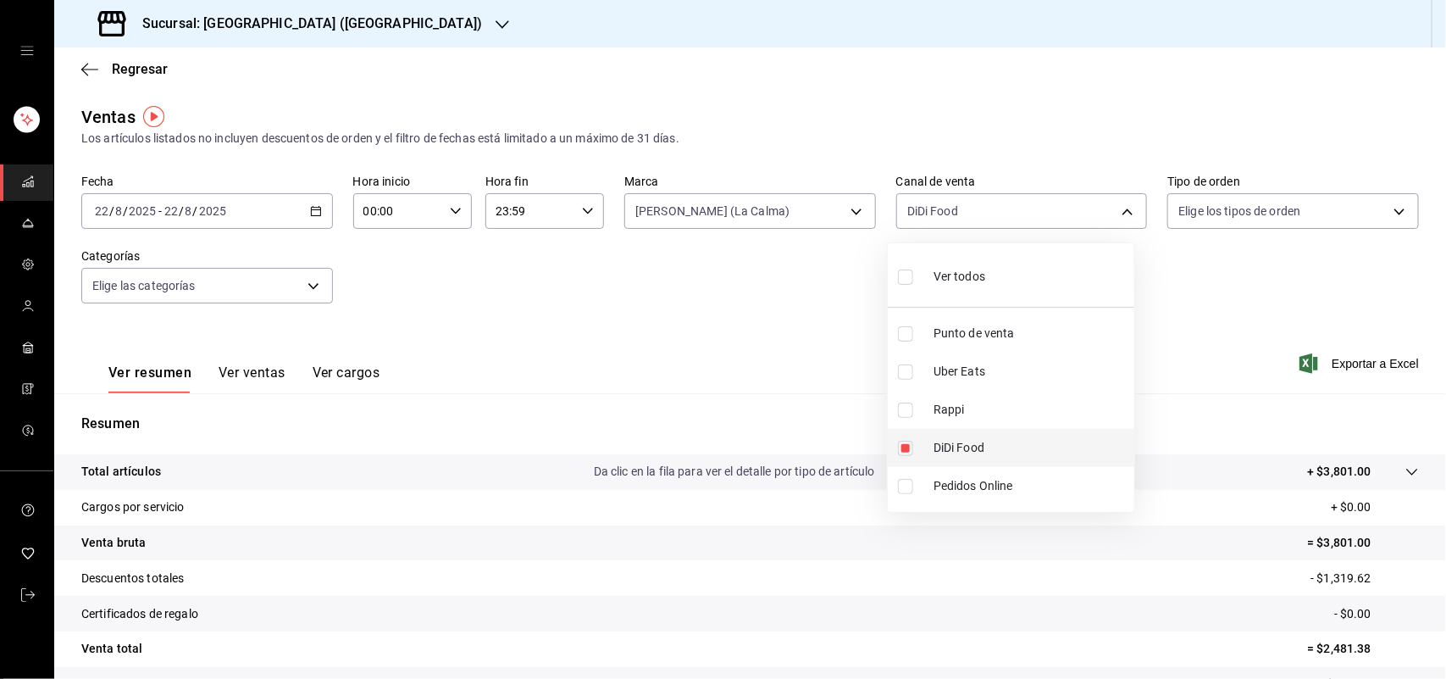
checkbox input "false"
click at [900, 379] on input "checkbox" at bounding box center [905, 371] width 15 height 15
checkbox input "true"
type input "UBER_EATS"
